Goal: Task Accomplishment & Management: Manage account settings

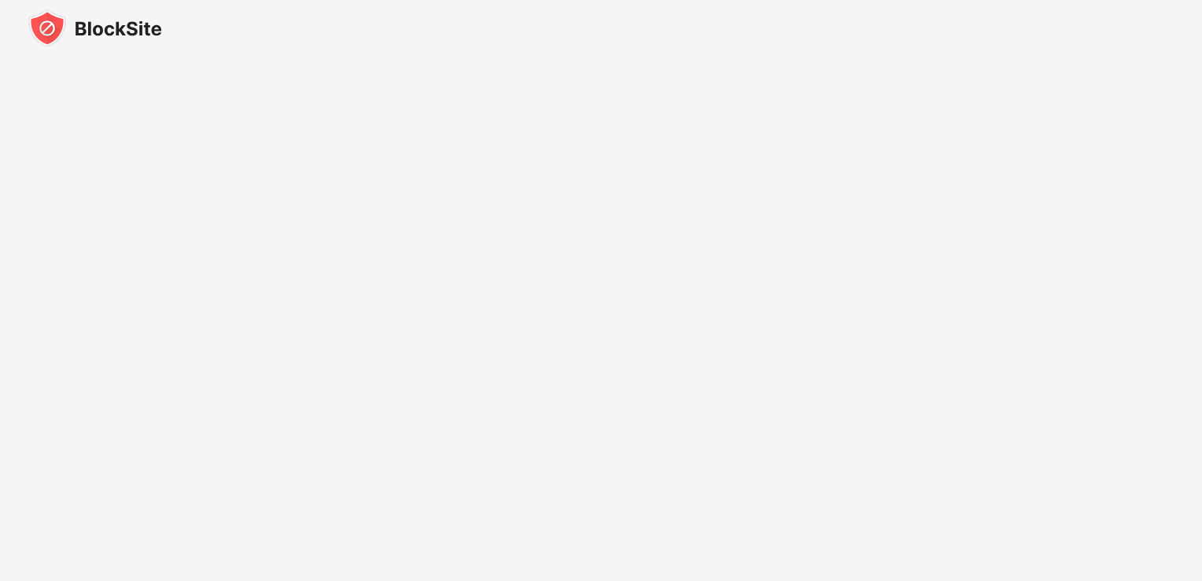
click at [52, 21] on img at bounding box center [95, 28] width 134 height 38
click at [88, 39] on img at bounding box center [95, 28] width 134 height 38
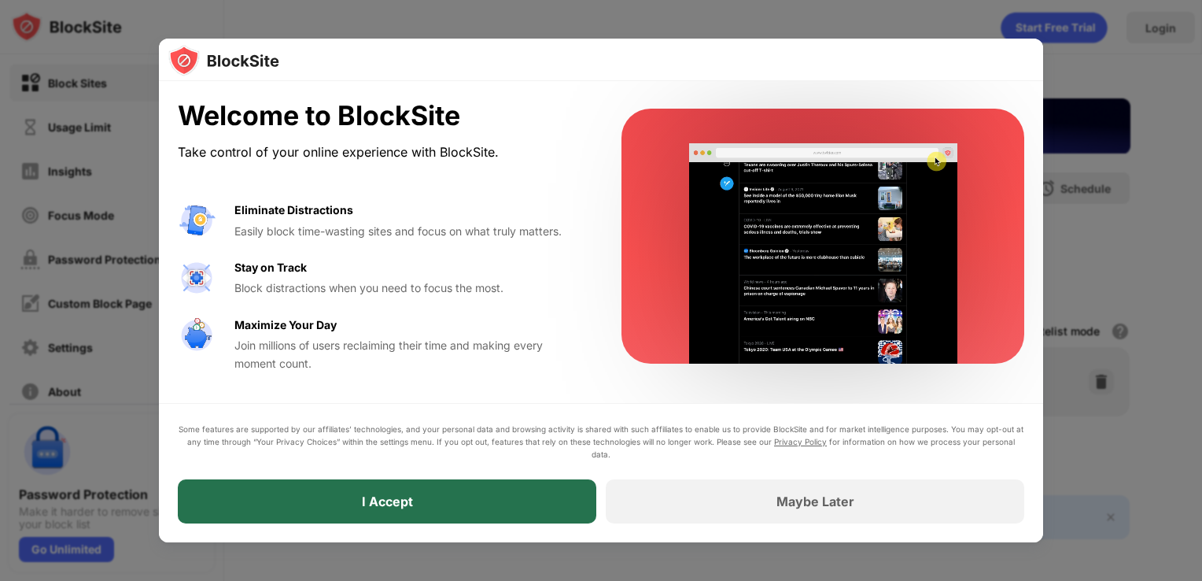
click at [340, 492] on div "I Accept" at bounding box center [387, 501] width 418 height 44
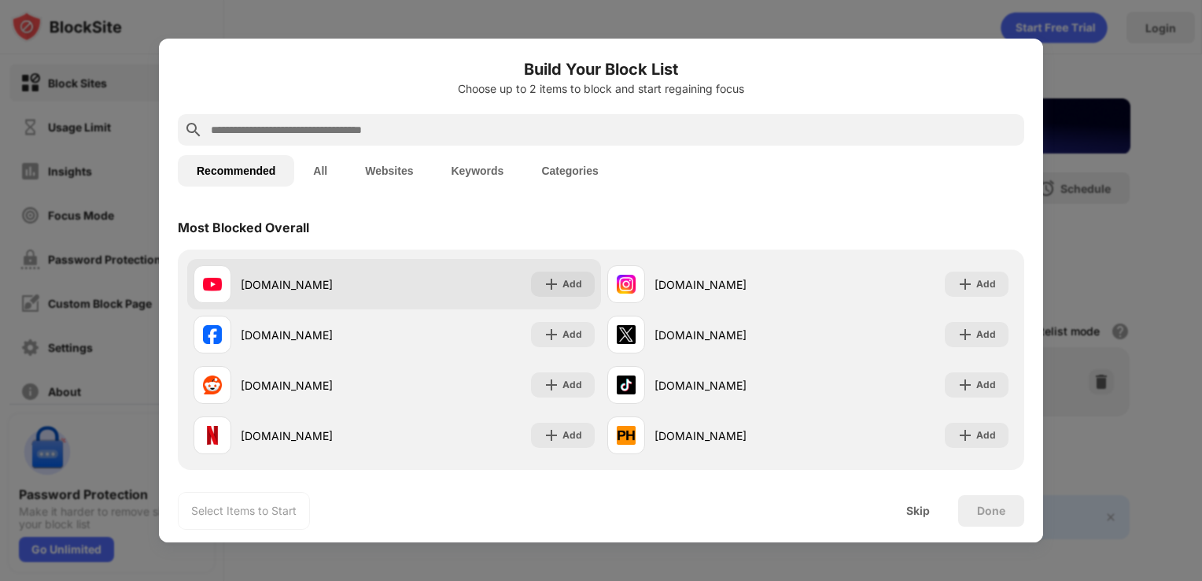
click at [420, 297] on div "[DOMAIN_NAME] Add" at bounding box center [394, 284] width 414 height 50
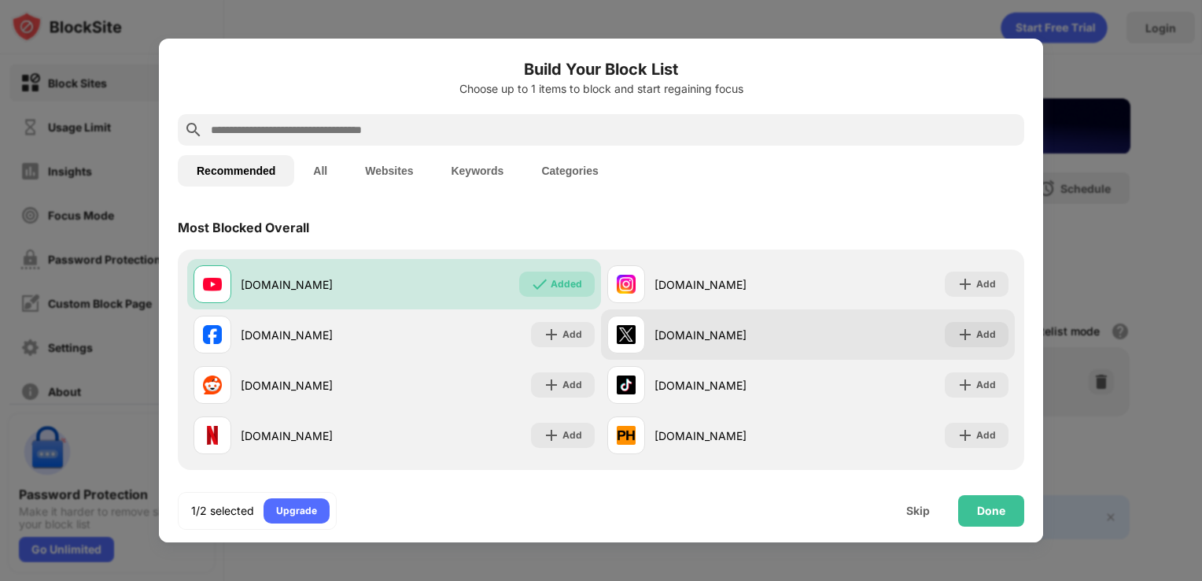
click at [767, 310] on div "x.com Add" at bounding box center [808, 334] width 414 height 50
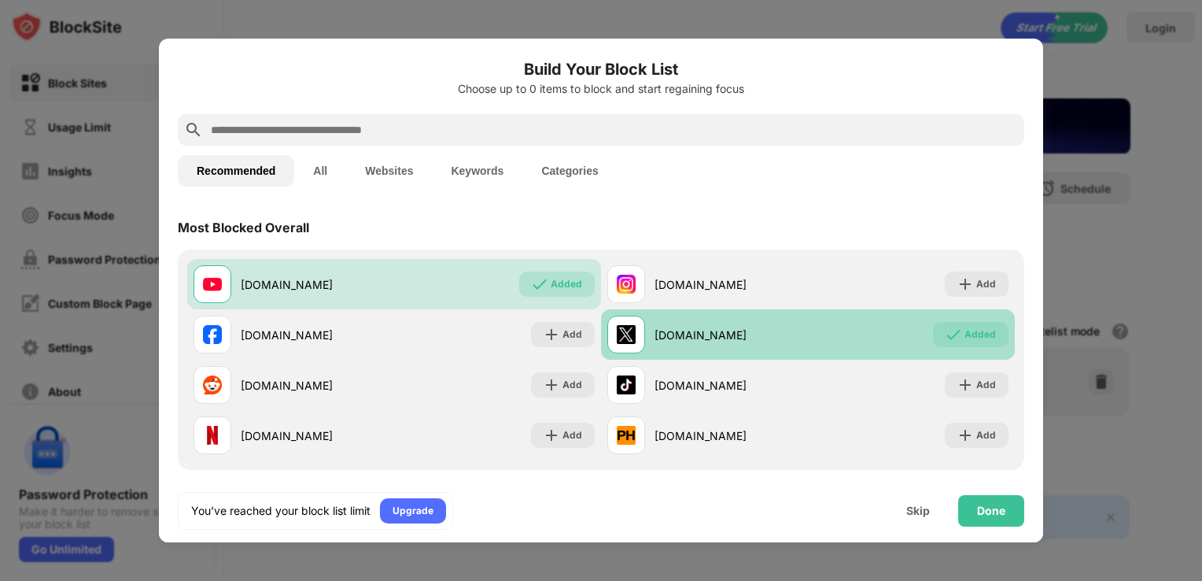
click at [790, 321] on div "x.com" at bounding box center [707, 334] width 201 height 38
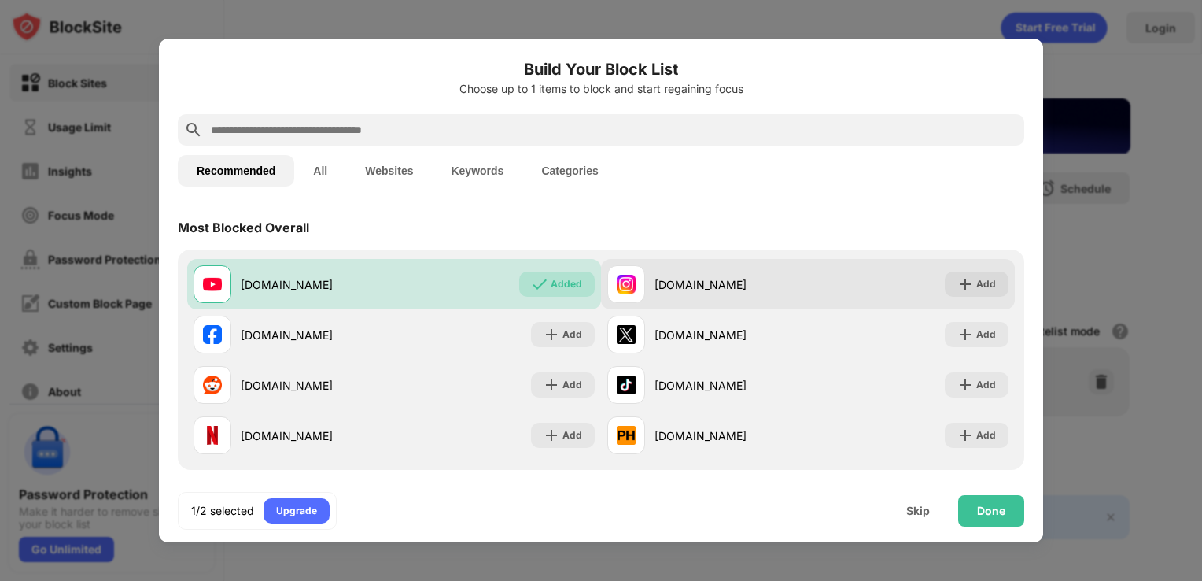
click at [961, 272] on div "instagram.com Add" at bounding box center [808, 284] width 414 height 50
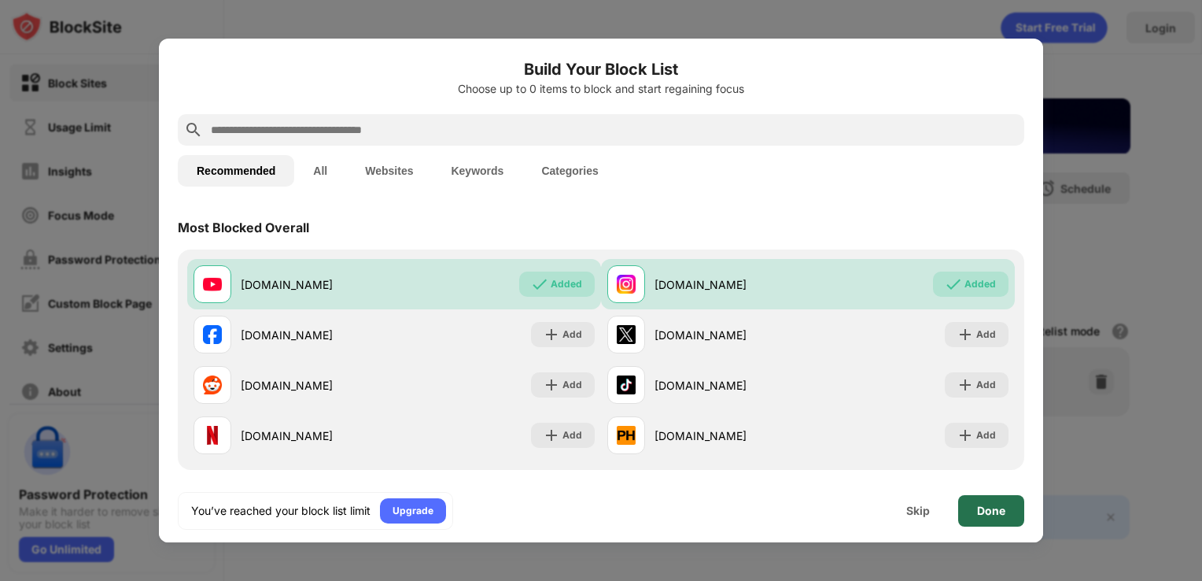
click at [993, 513] on div "Done" at bounding box center [991, 510] width 28 height 13
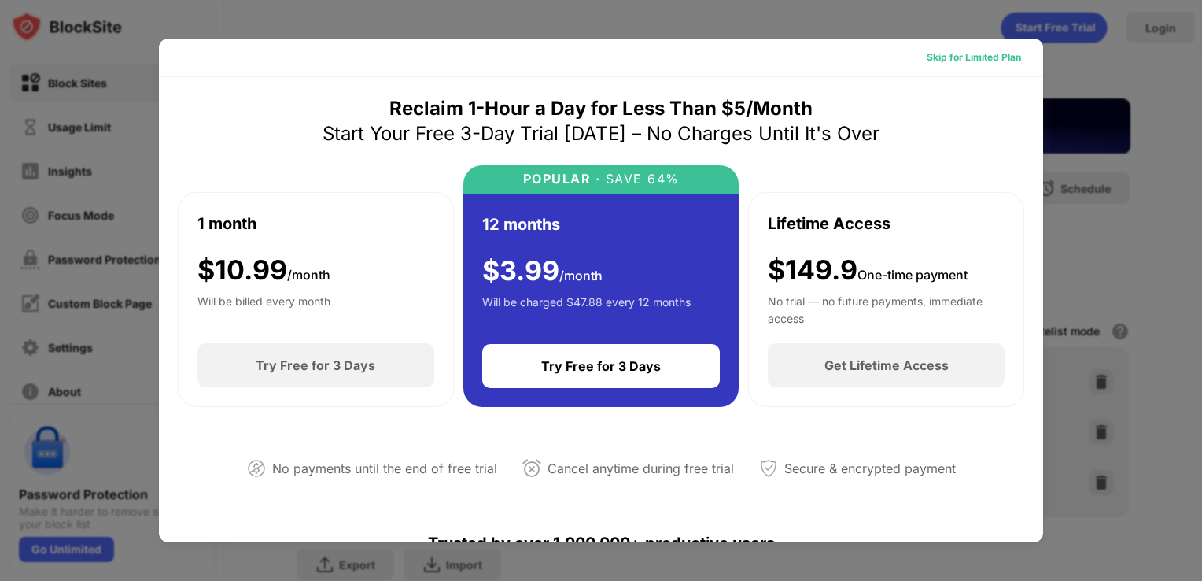
click at [966, 57] on div "Skip for Limited Plan" at bounding box center [974, 58] width 94 height 16
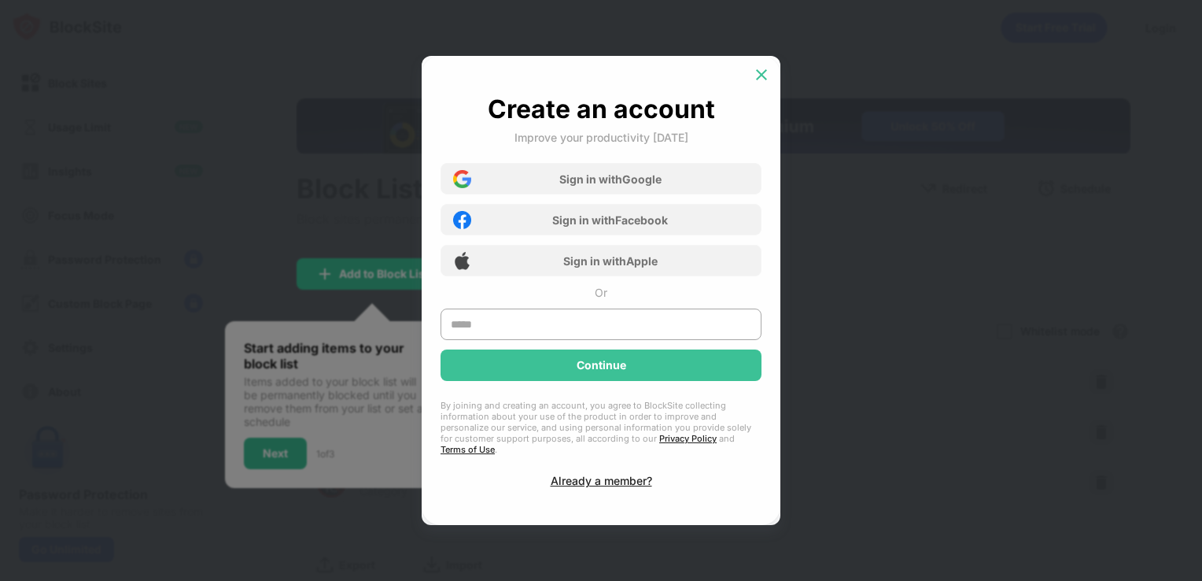
click at [761, 77] on img at bounding box center [762, 75] width 16 height 16
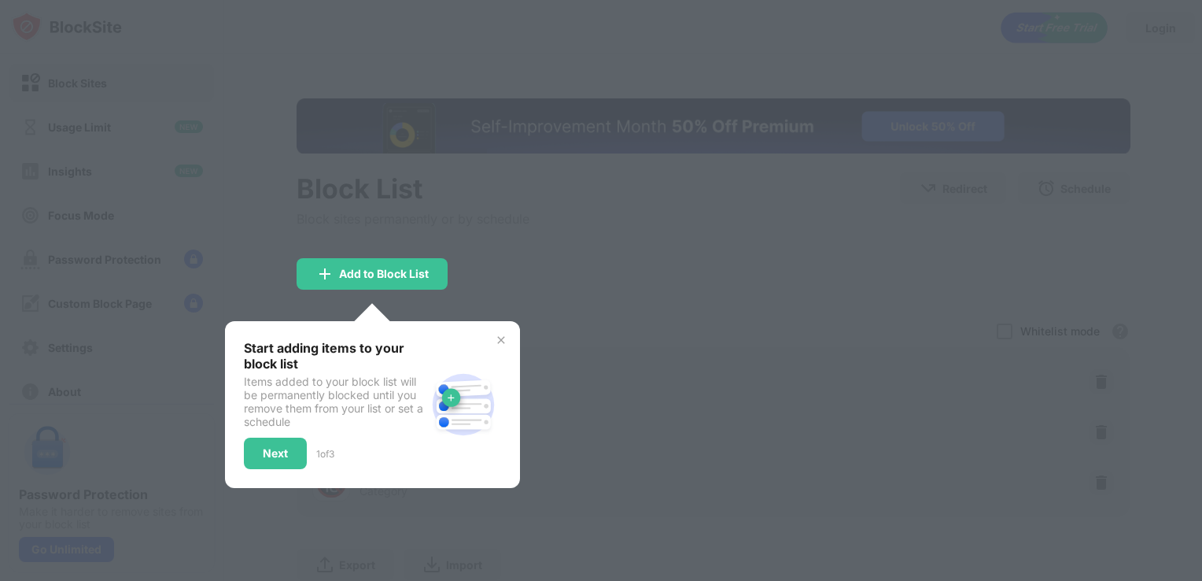
click at [563, 263] on div at bounding box center [601, 290] width 1202 height 581
click at [500, 338] on img at bounding box center [501, 340] width 13 height 13
